Goal: Information Seeking & Learning: Learn about a topic

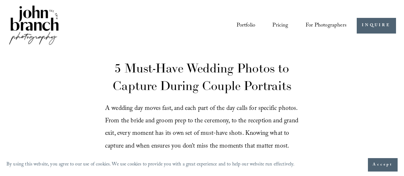
scroll to position [88, 0]
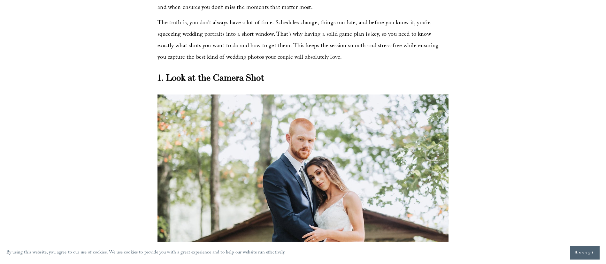
scroll to position [132, 0]
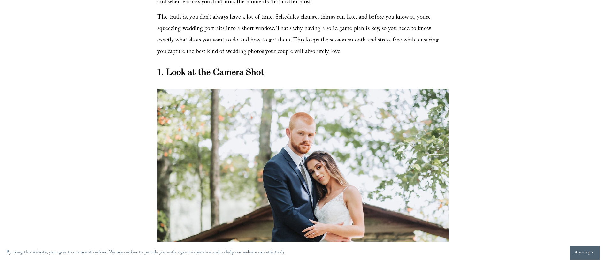
drag, startPoint x: 0, startPoint y: 0, endPoint x: 407, endPoint y: 70, distance: 413.0
click at [404, 70] on h2 "1. Look at the Camera Shot" at bounding box center [303, 72] width 291 height 12
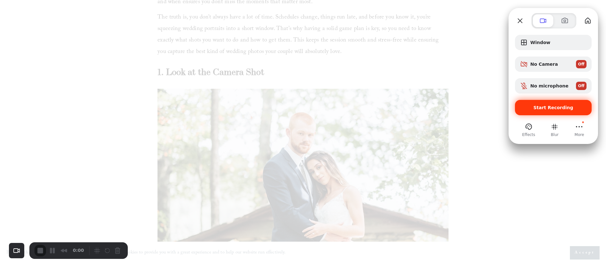
click at [404, 110] on div "Start Recording" at bounding box center [553, 107] width 77 height 15
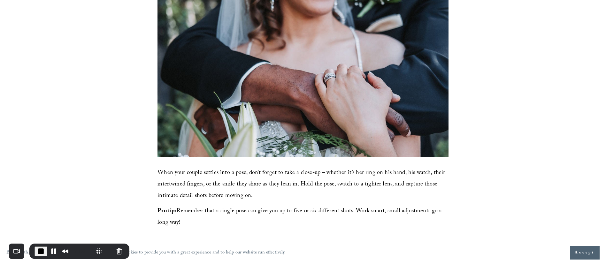
scroll to position [1262, 0]
